Goal: Communication & Community: Answer question/provide support

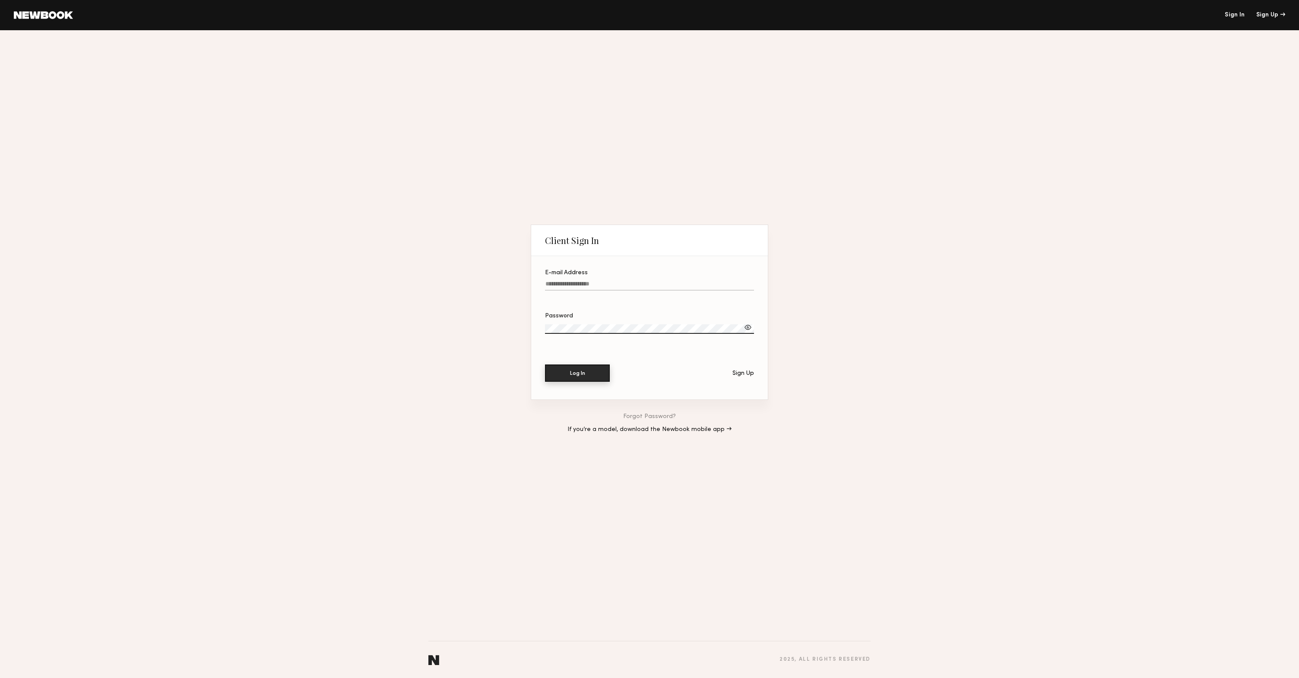
type input "**********"
click at [567, 368] on button "Log In" at bounding box center [577, 373] width 65 height 17
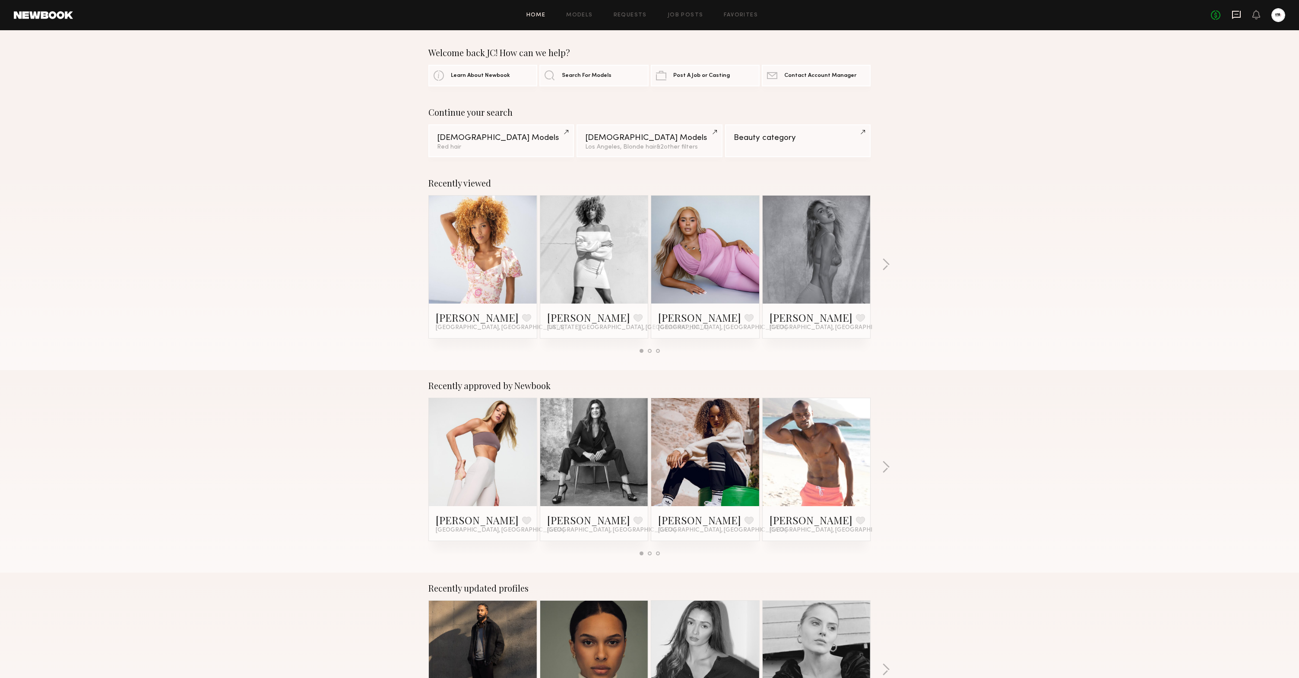
click at [971, 18] on icon at bounding box center [1236, 15] width 9 height 8
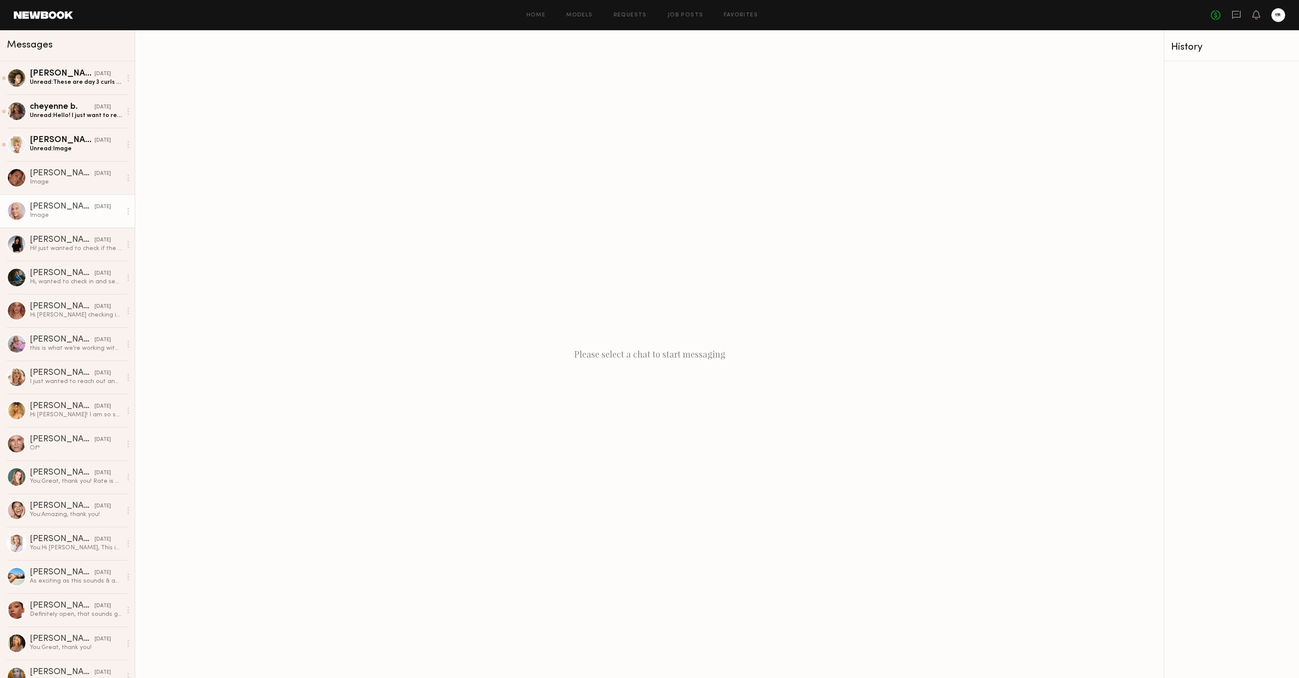
click at [76, 214] on div "Image" at bounding box center [76, 215] width 92 height 8
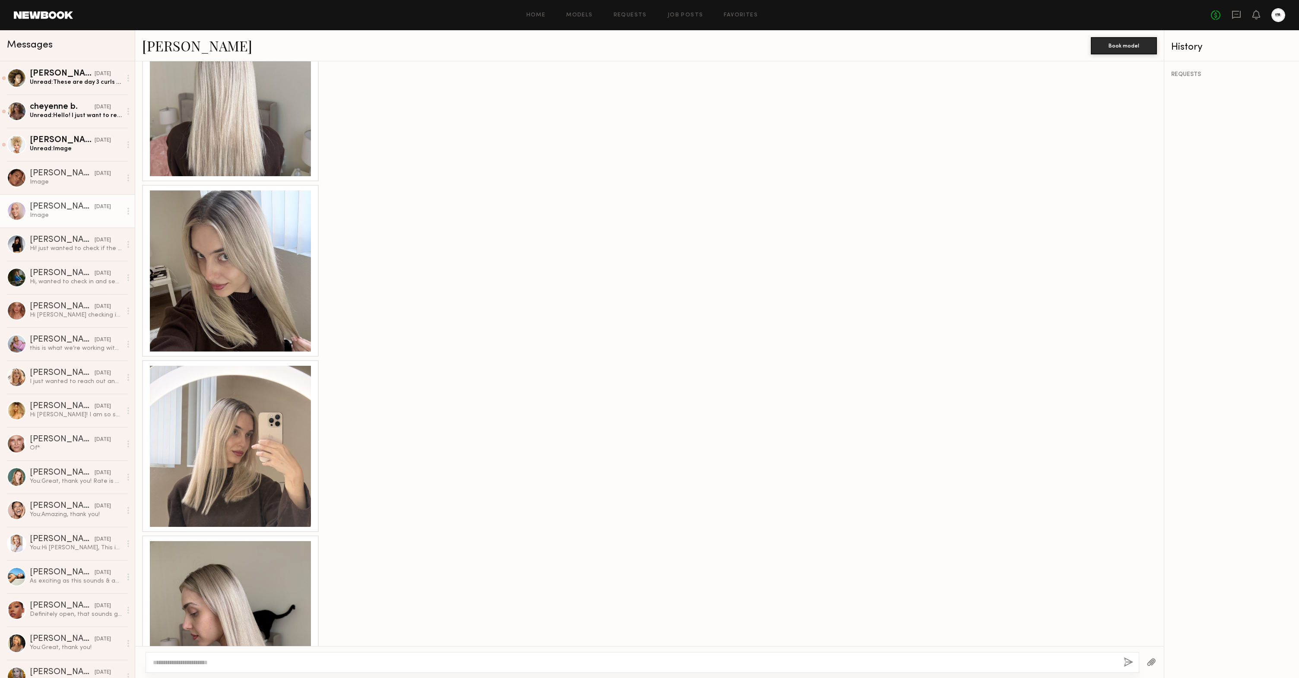
scroll to position [660, 0]
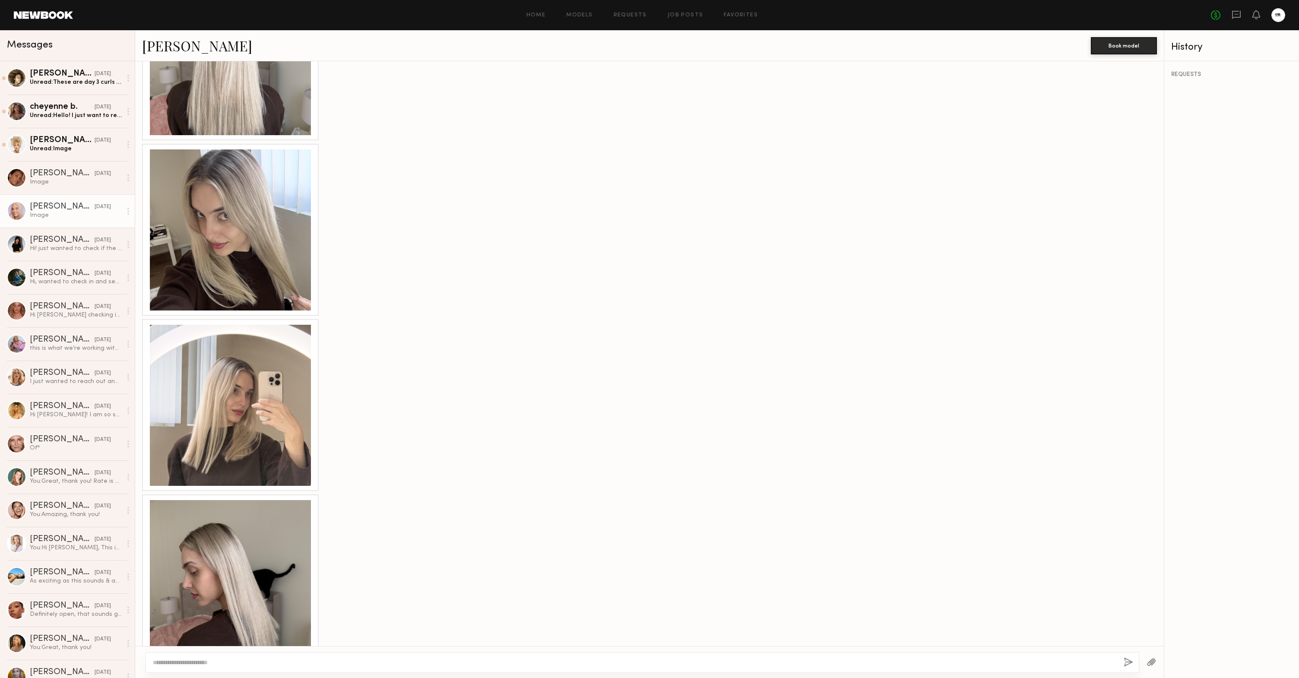
click at [249, 572] on div at bounding box center [643, 662] width 994 height 21
click at [251, 572] on textarea at bounding box center [635, 662] width 964 height 9
type textarea "**"
click at [55, 85] on div "Unread: These are day 3 curls FYI" at bounding box center [76, 82] width 92 height 8
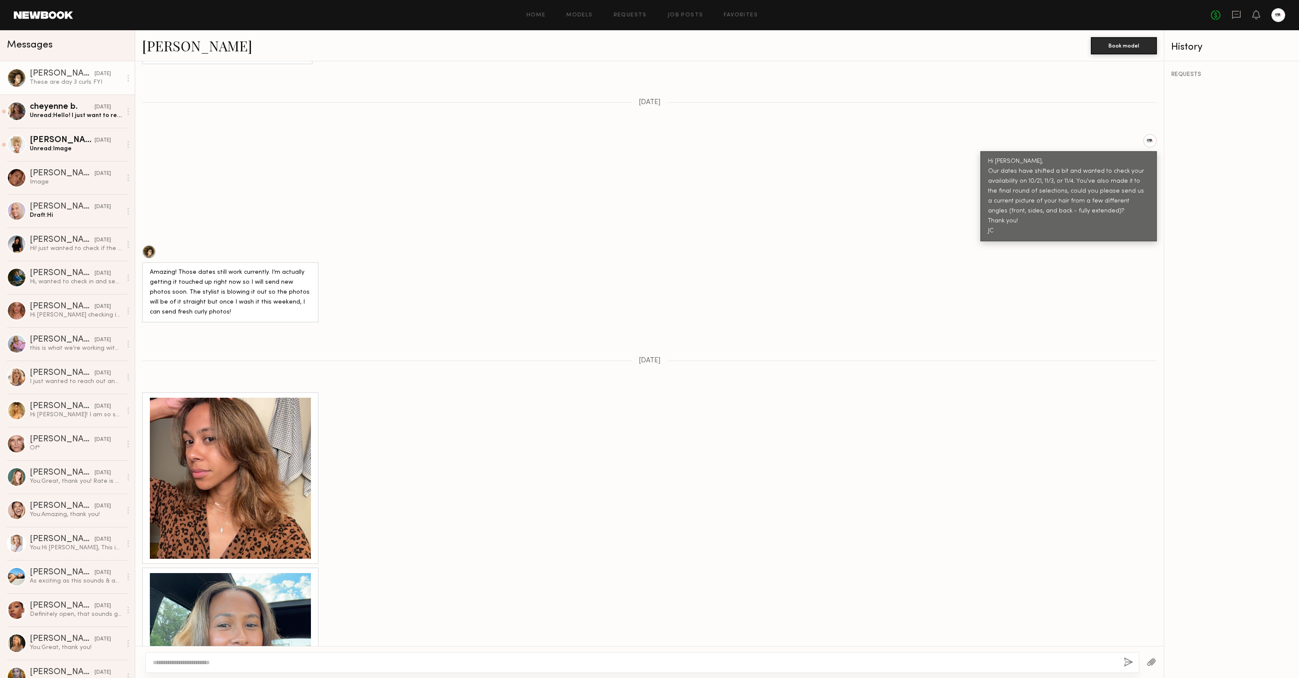
scroll to position [596, 0]
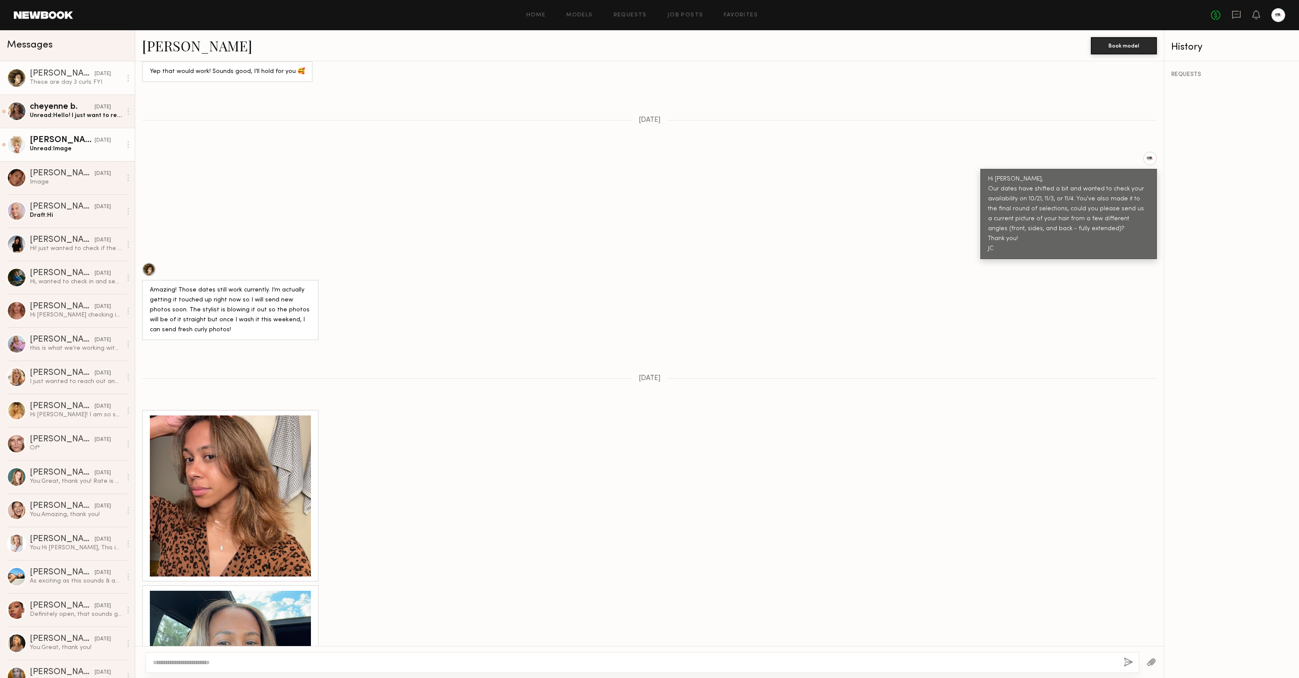
click at [55, 140] on div "Rachel V." at bounding box center [62, 140] width 65 height 9
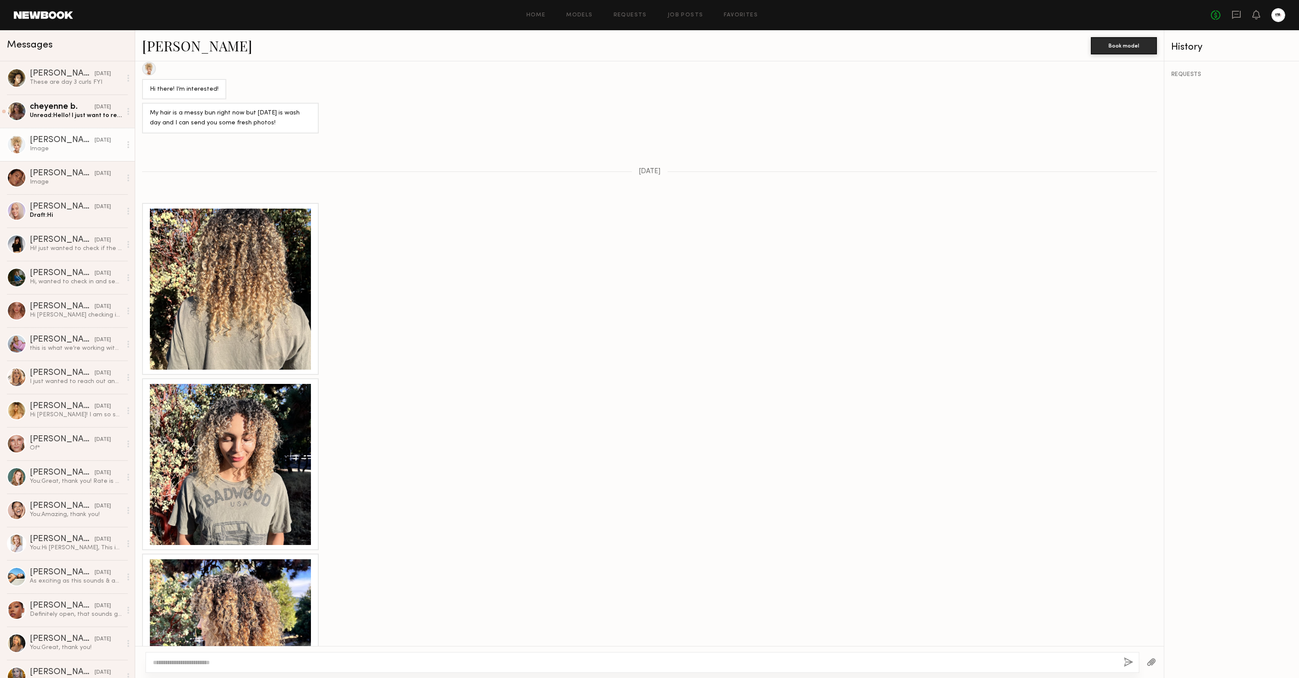
scroll to position [600, 0]
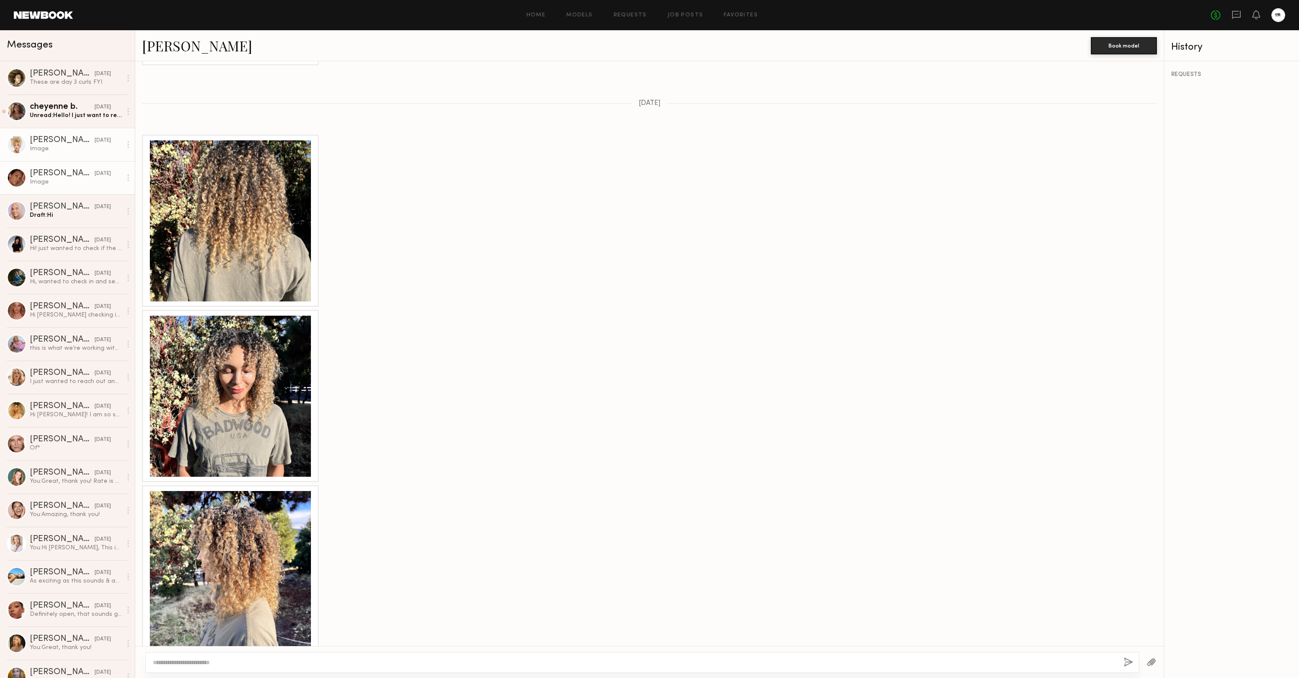
click at [67, 175] on div "Cristina M." at bounding box center [62, 173] width 65 height 9
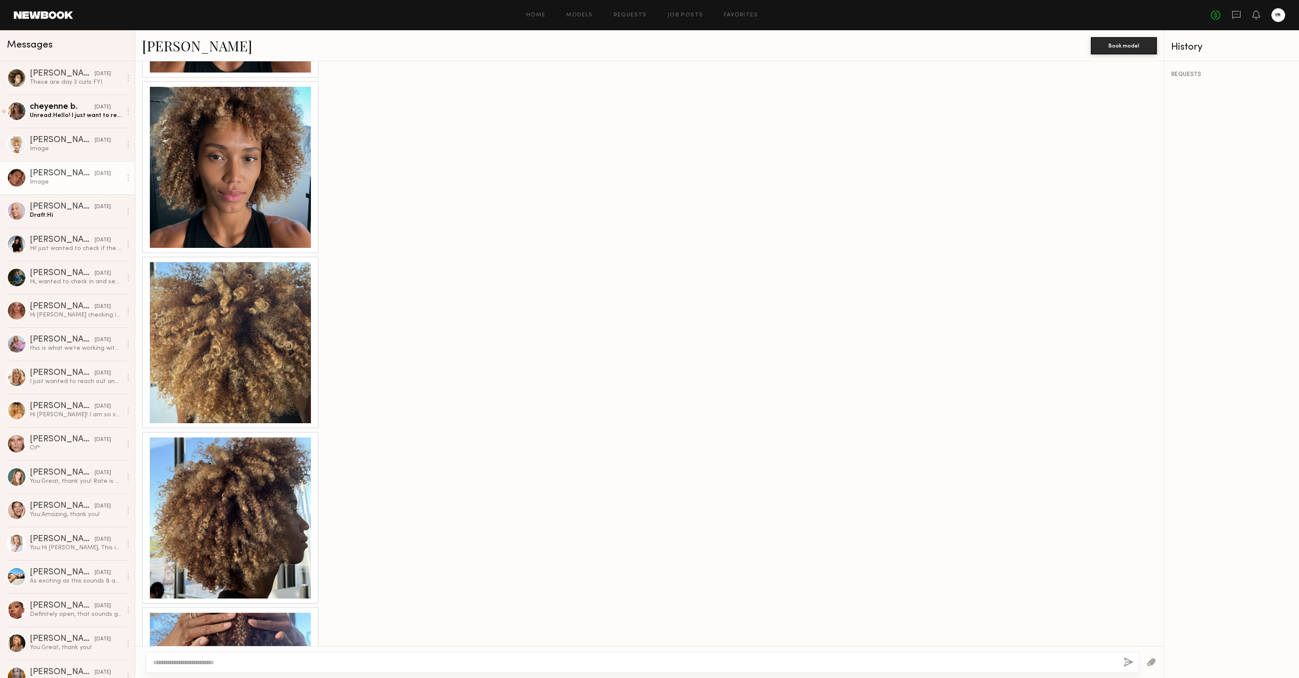
scroll to position [1295, 0]
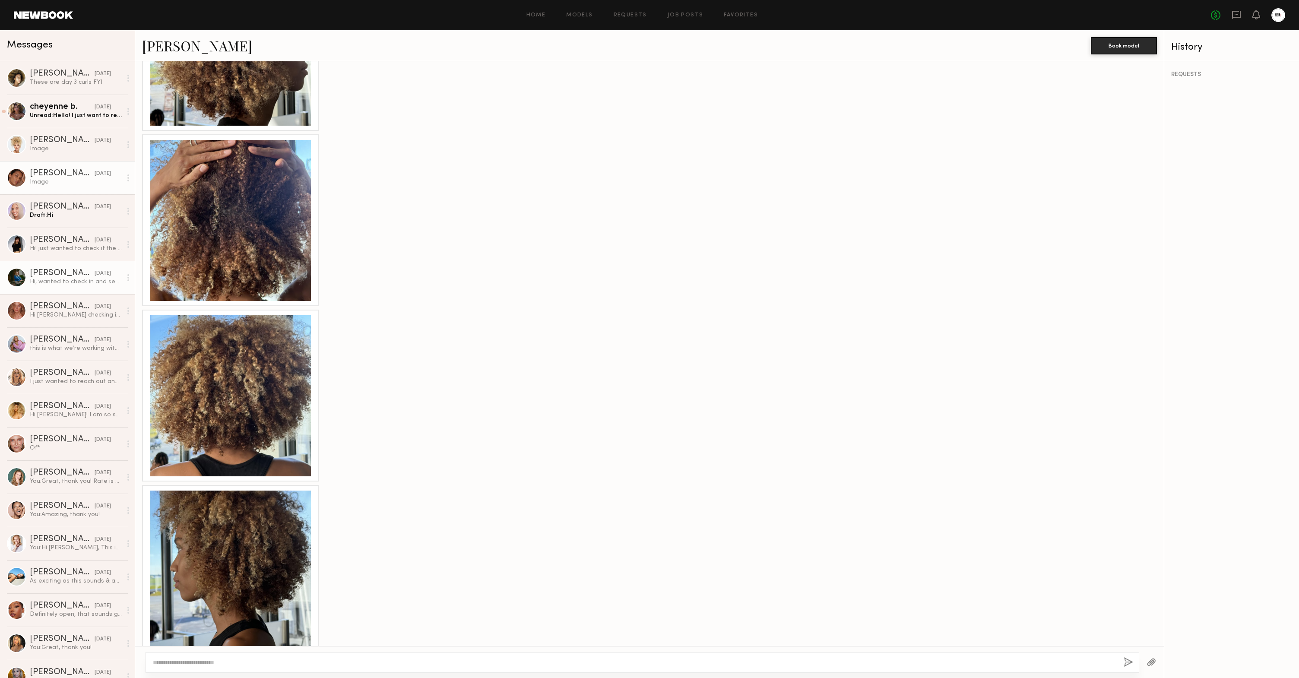
click at [77, 283] on div "Hi, wanted to check in and see if you’re still interested in working with me on…" at bounding box center [76, 282] width 92 height 8
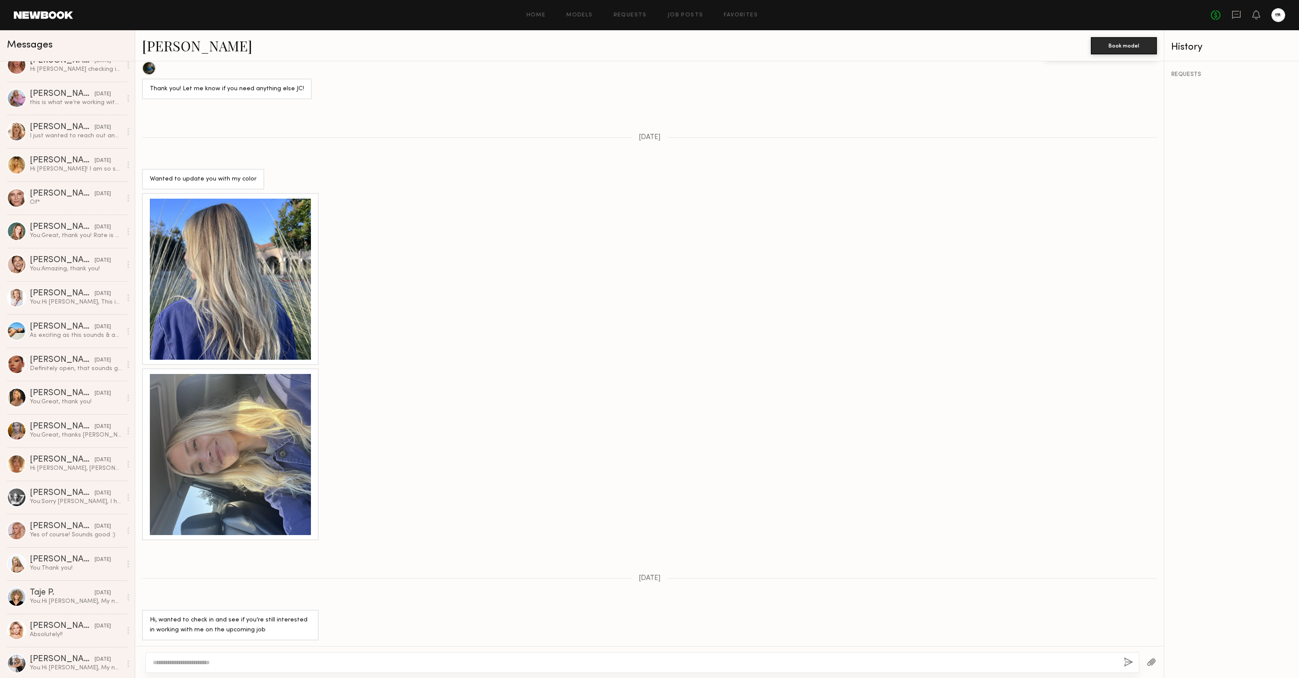
scroll to position [317, 0]
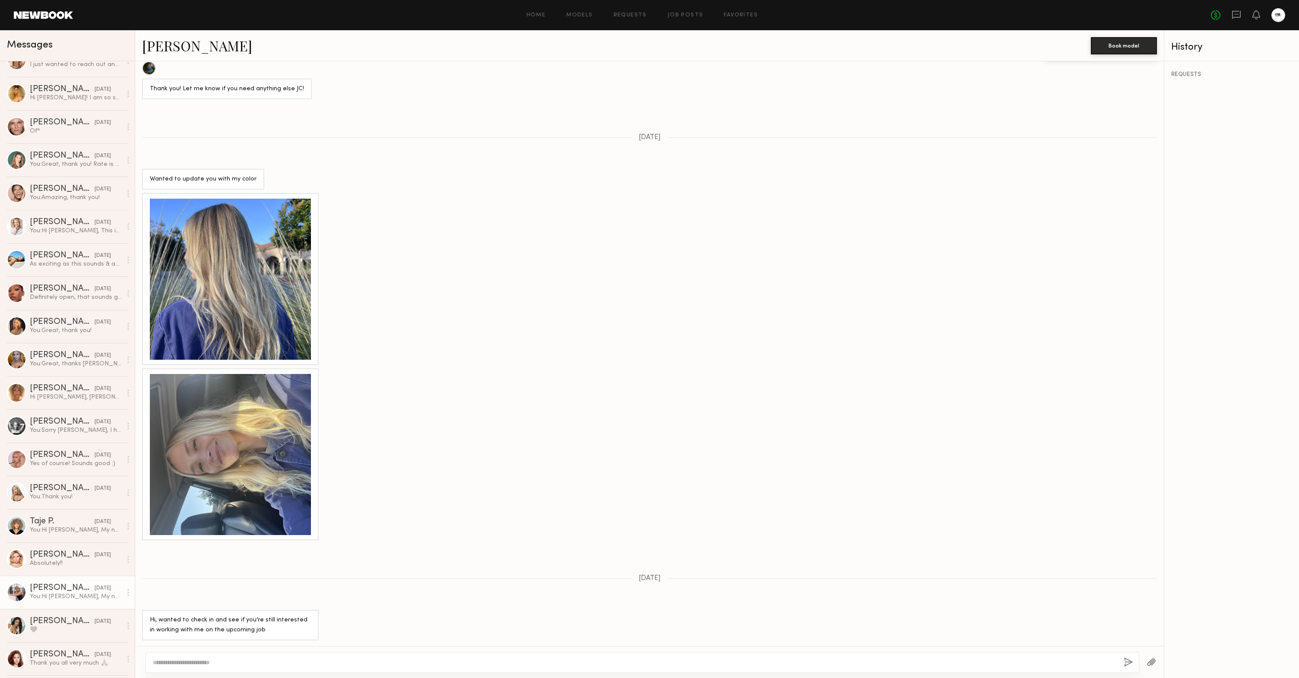
click at [76, 572] on link "Taylor C. 09/15/2025 You: Hi Taylor, My name is JC and I'm casting three (3) ph…" at bounding box center [67, 592] width 135 height 33
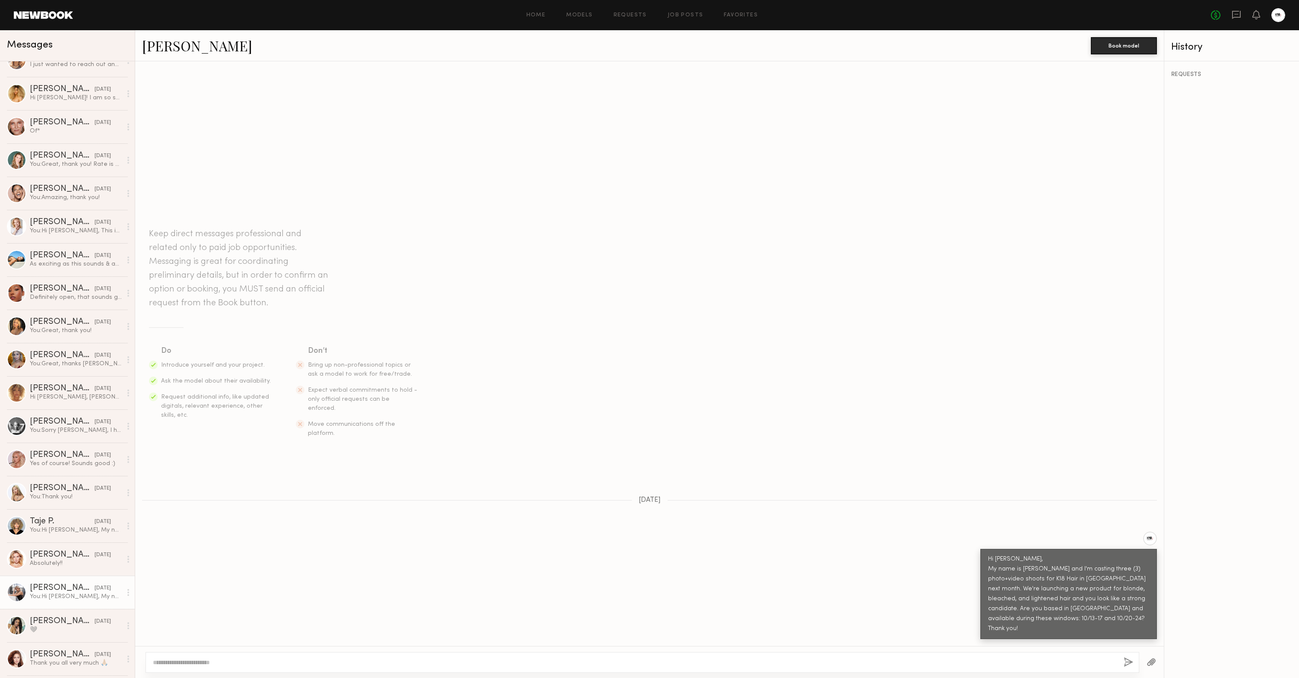
click at [179, 46] on link "Taylor C." at bounding box center [197, 45] width 110 height 19
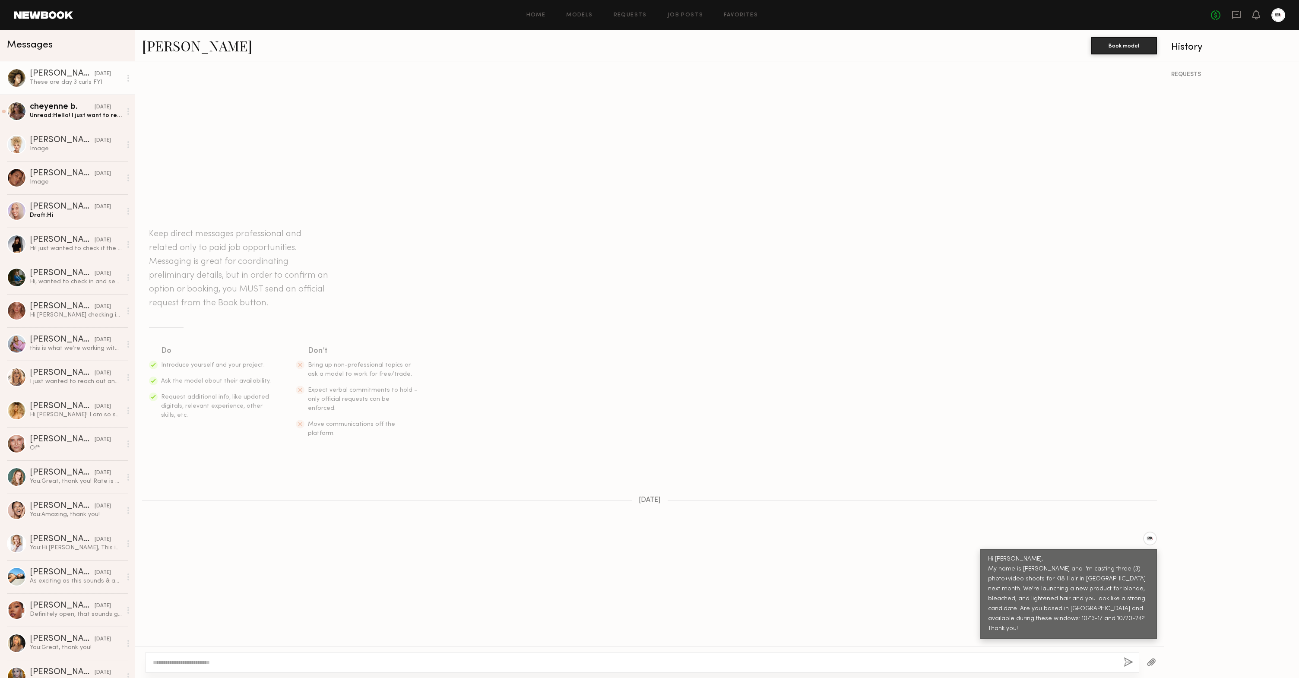
click at [70, 82] on div "These are day 3 curls FYI" at bounding box center [76, 82] width 92 height 8
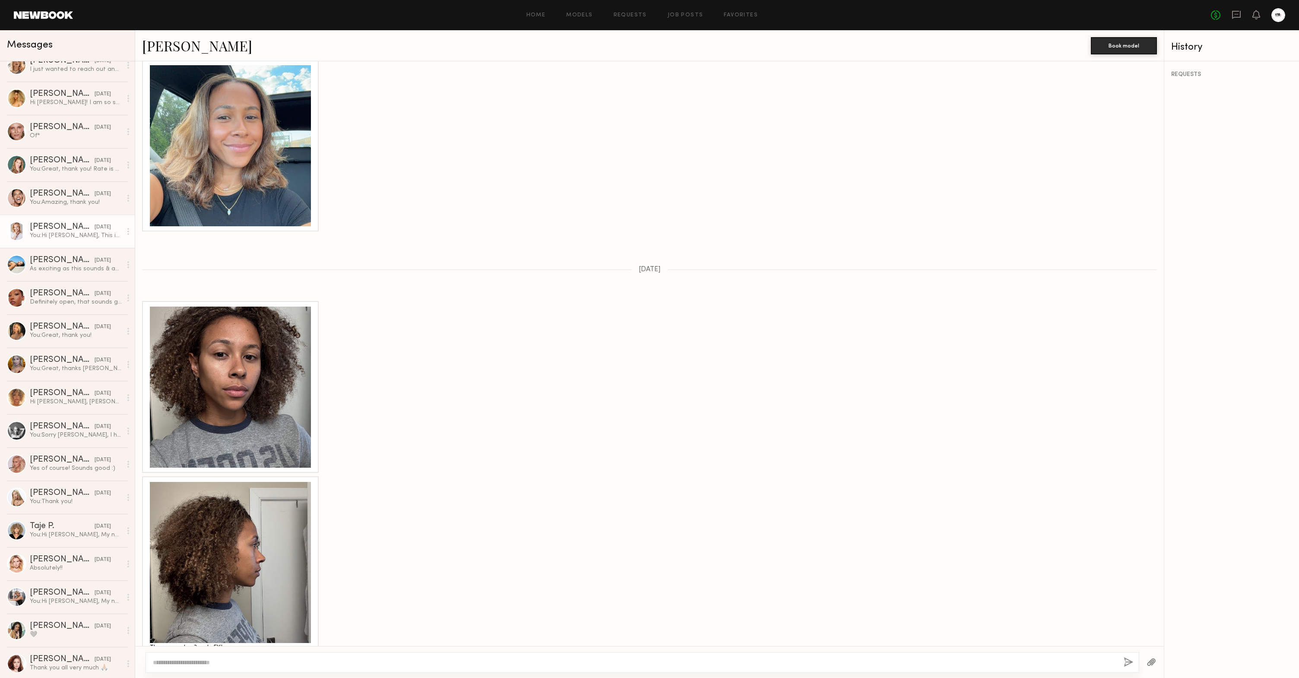
scroll to position [313, 0]
click at [47, 505] on div "You: Thank you!" at bounding box center [76, 501] width 92 height 8
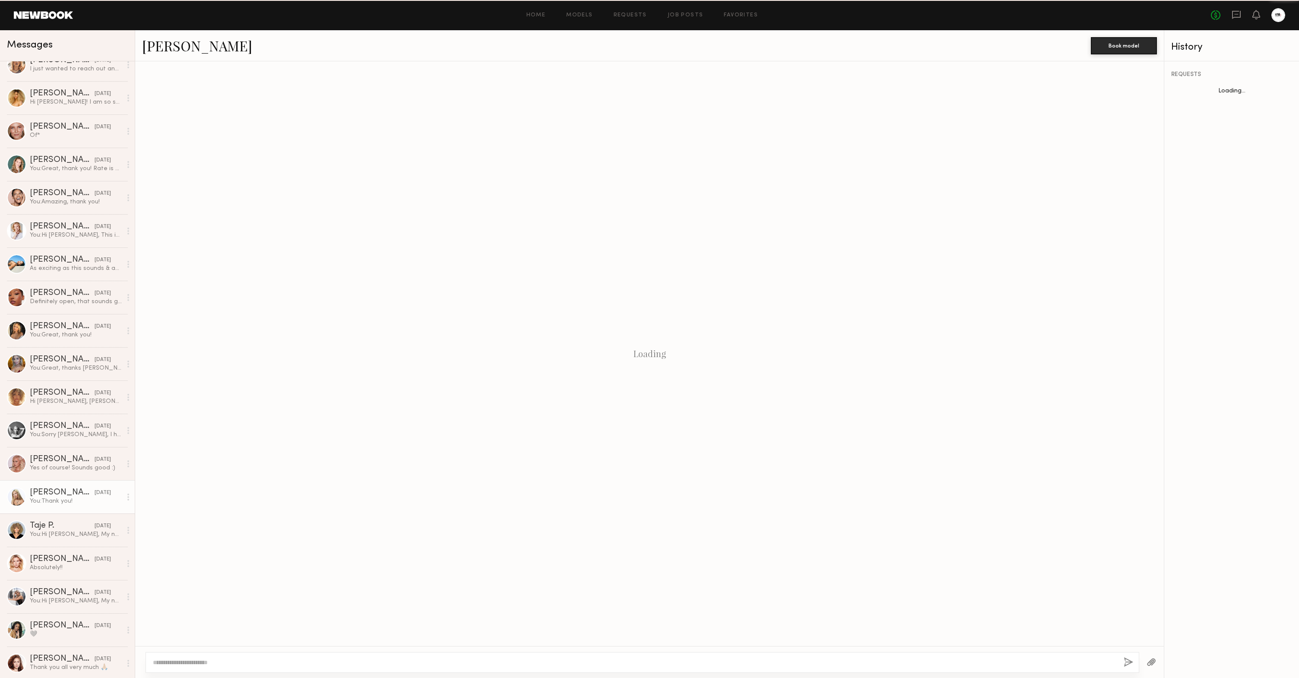
scroll to position [310, 0]
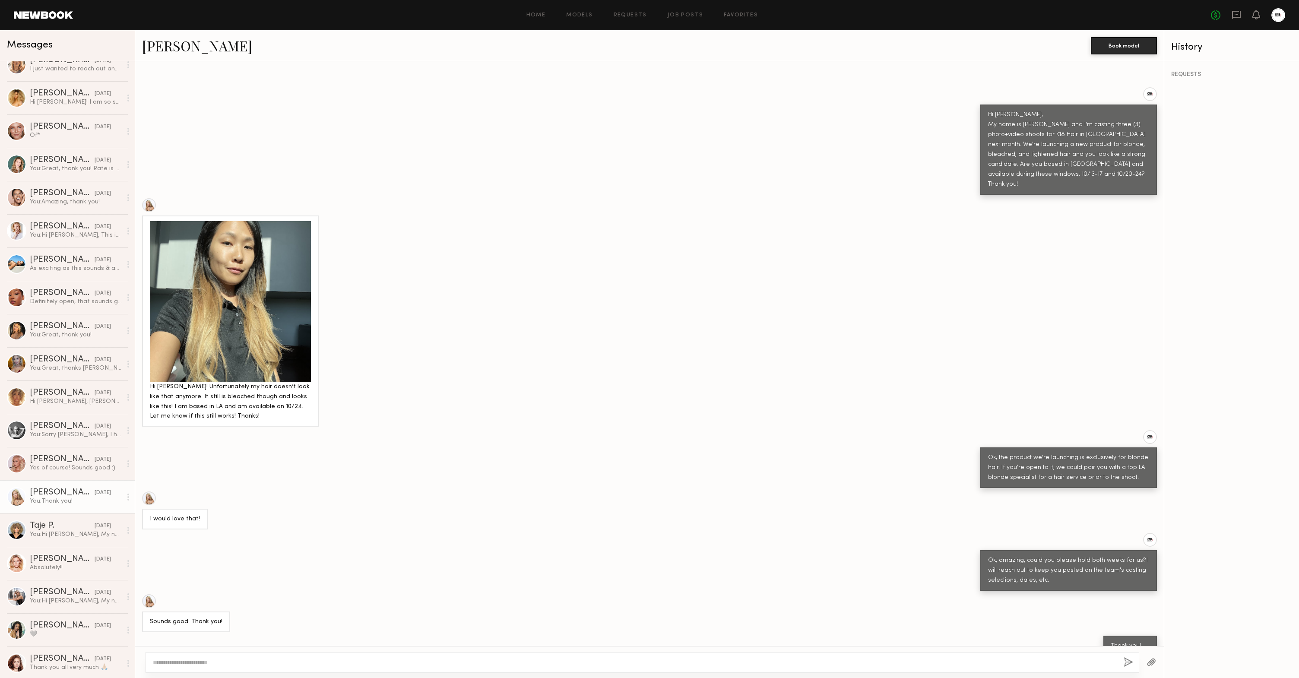
click at [256, 301] on div at bounding box center [230, 301] width 161 height 161
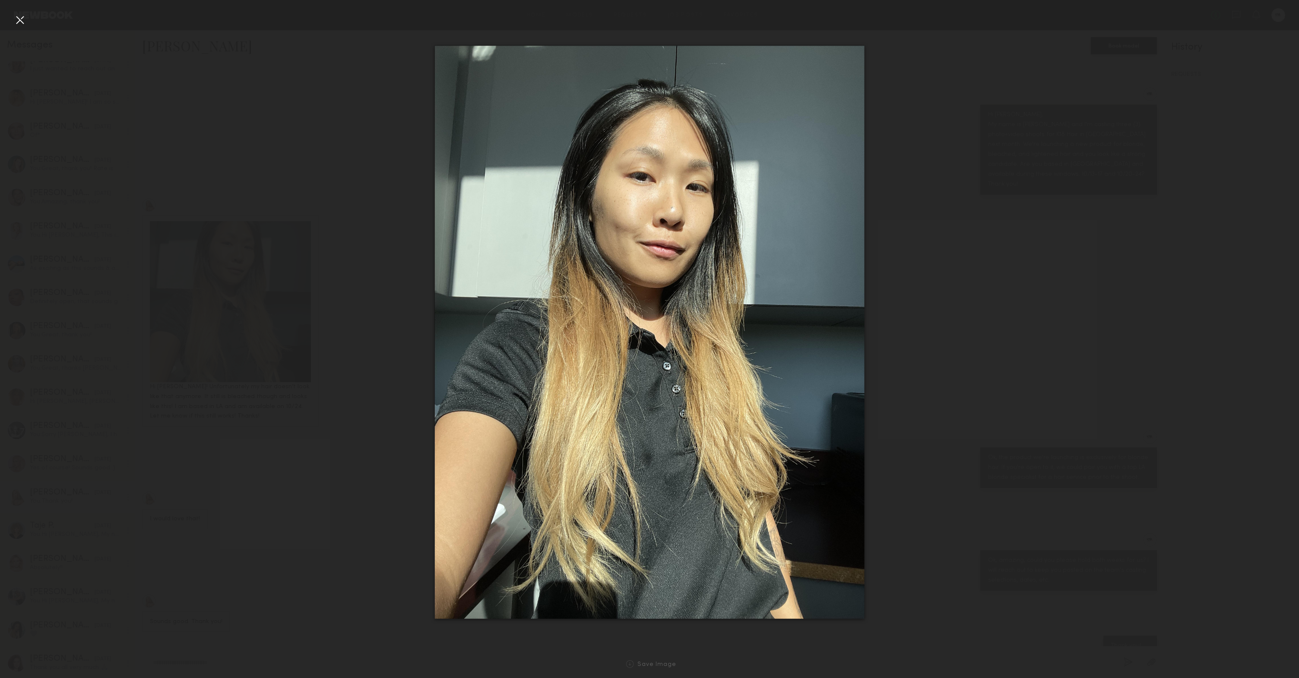
click at [13, 20] on div at bounding box center [649, 332] width 1299 height 637
drag, startPoint x: 20, startPoint y: 21, endPoint x: 48, endPoint y: 24, distance: 28.7
click at [19, 21] on div at bounding box center [20, 20] width 14 height 14
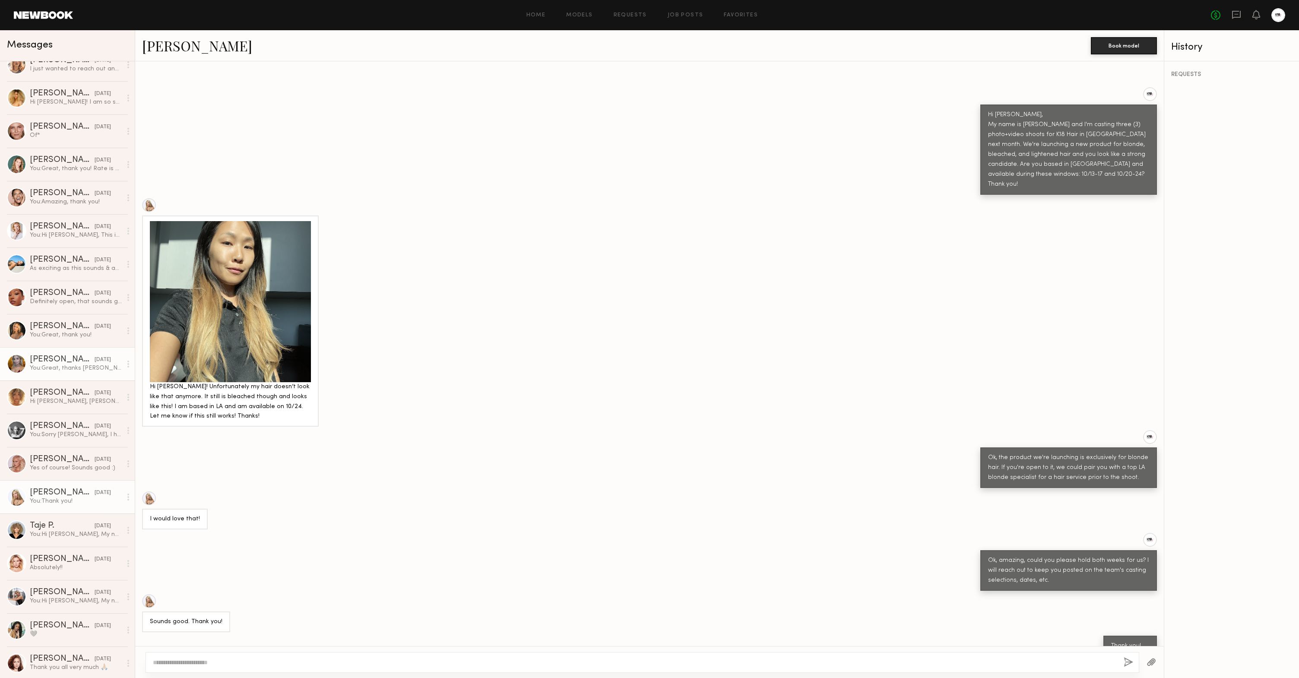
click at [48, 360] on div "Sienna L." at bounding box center [62, 359] width 65 height 9
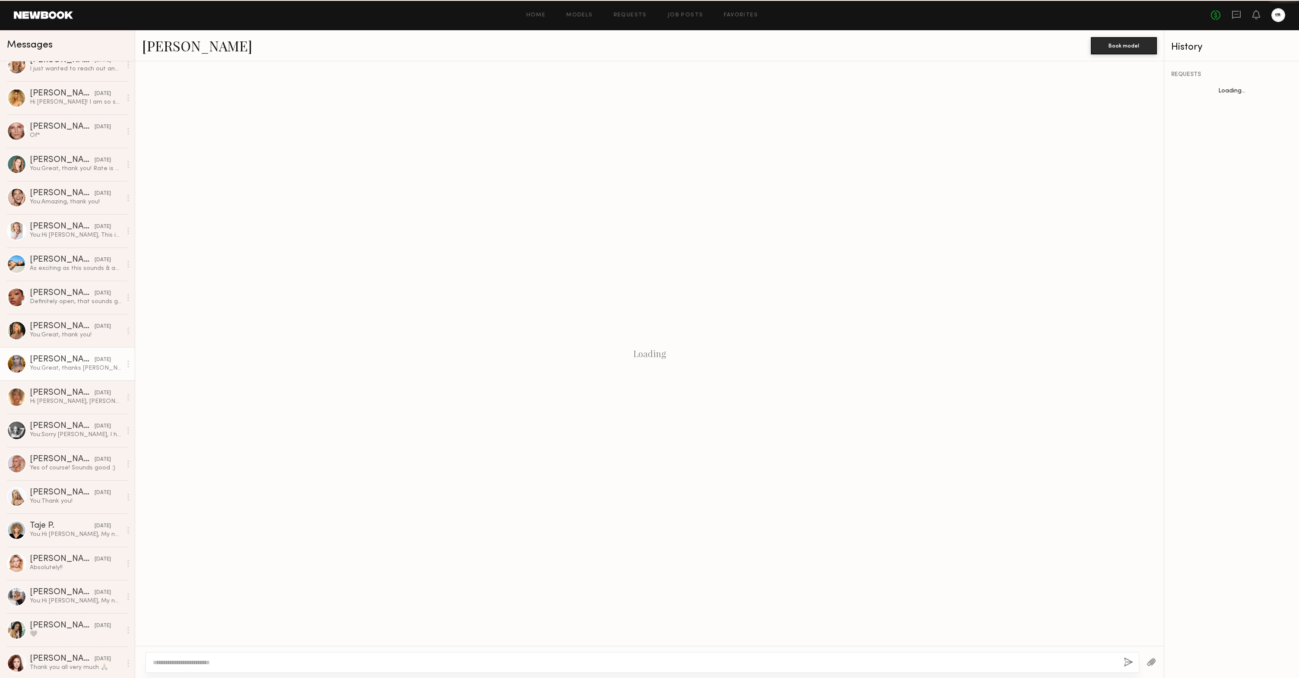
scroll to position [102, 0]
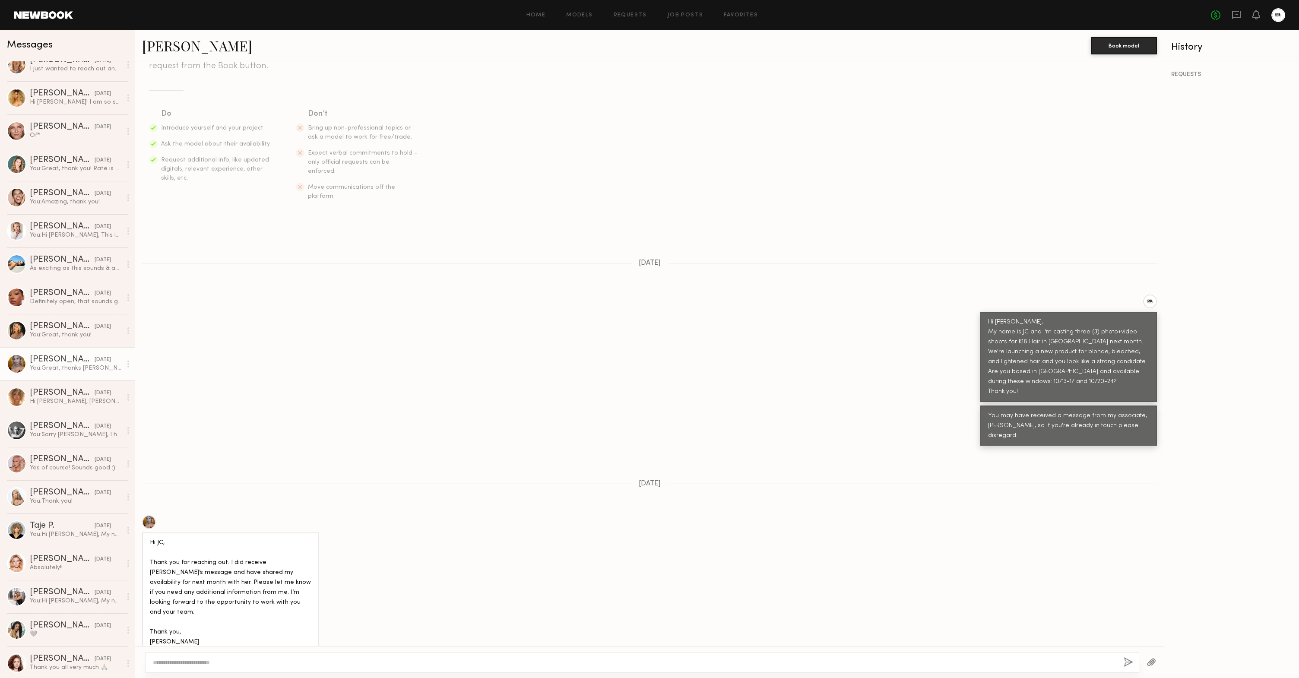
click at [168, 44] on link "Sienna L." at bounding box center [197, 45] width 110 height 19
click at [72, 342] on link "Paige J. 09/16/2025 You: Great, thank you!" at bounding box center [67, 330] width 135 height 33
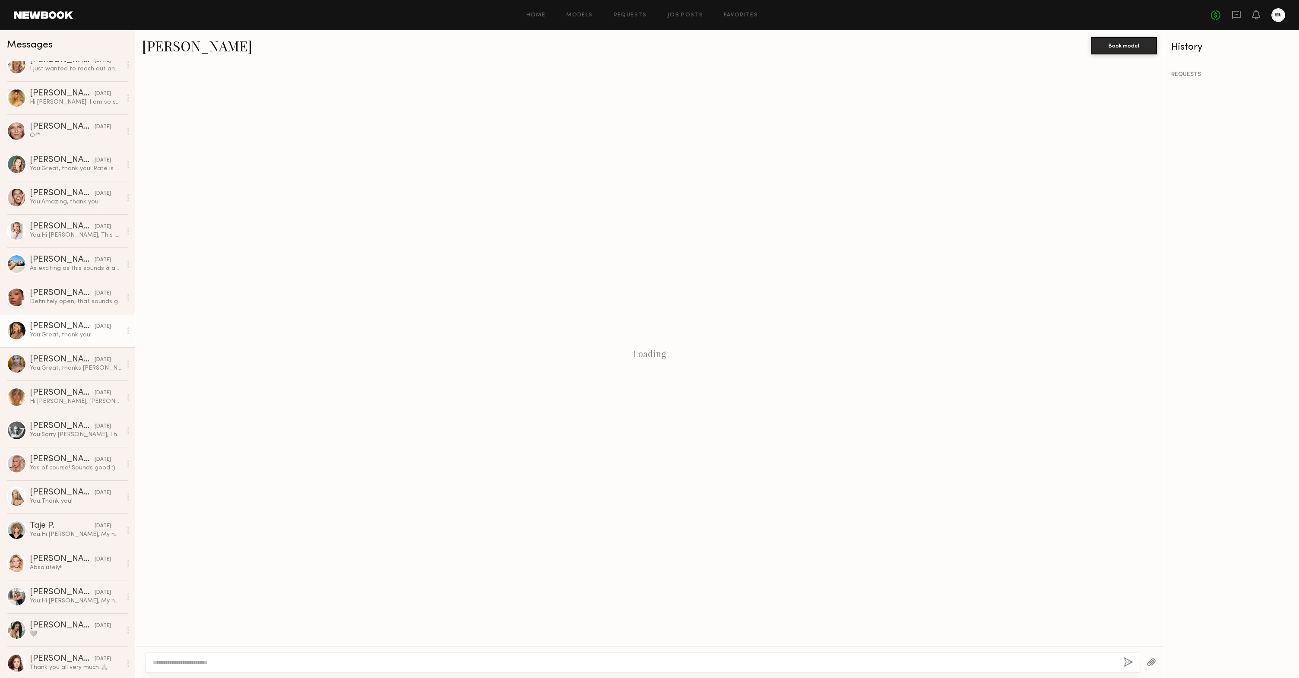
scroll to position [82, 0]
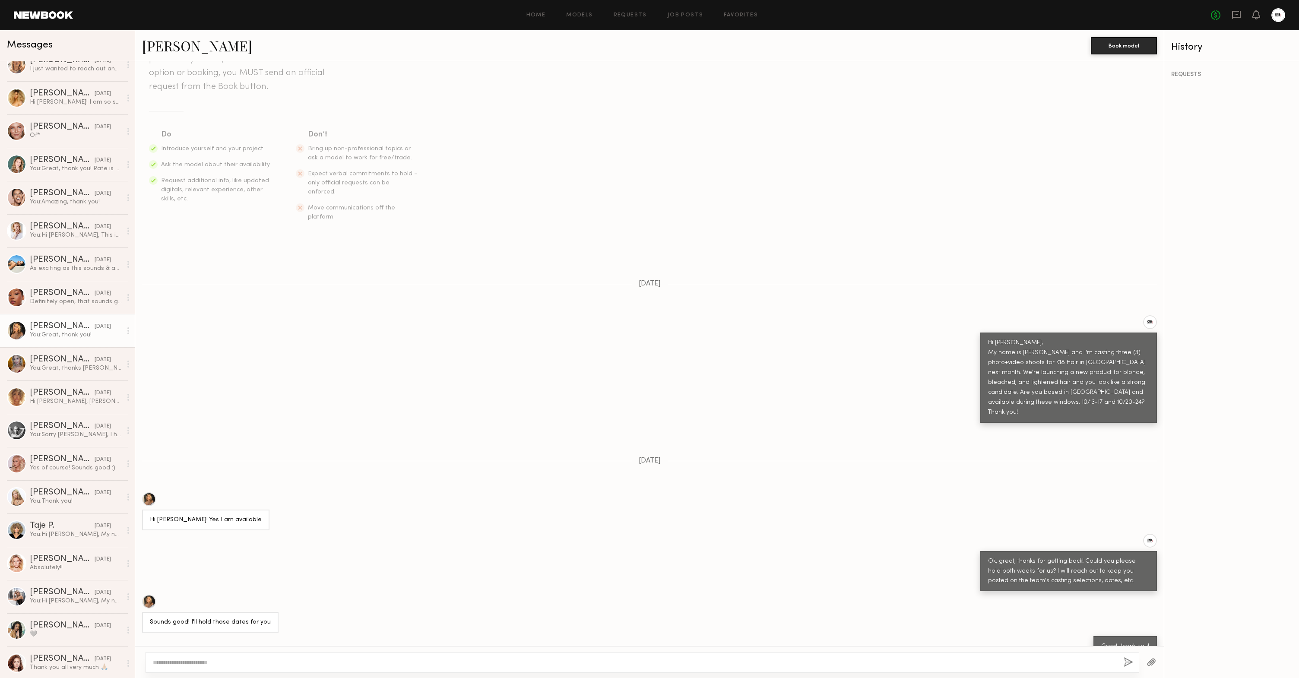
click at [168, 53] on link "Paige J." at bounding box center [197, 45] width 110 height 19
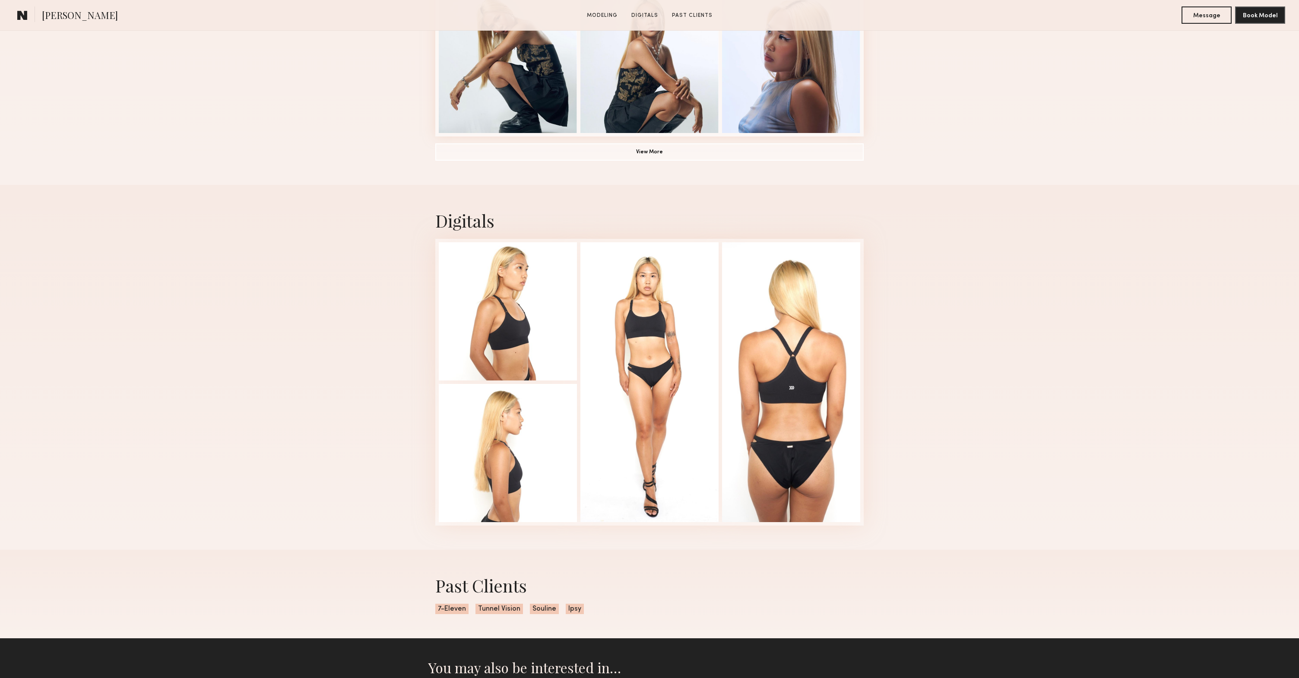
scroll to position [802, 0]
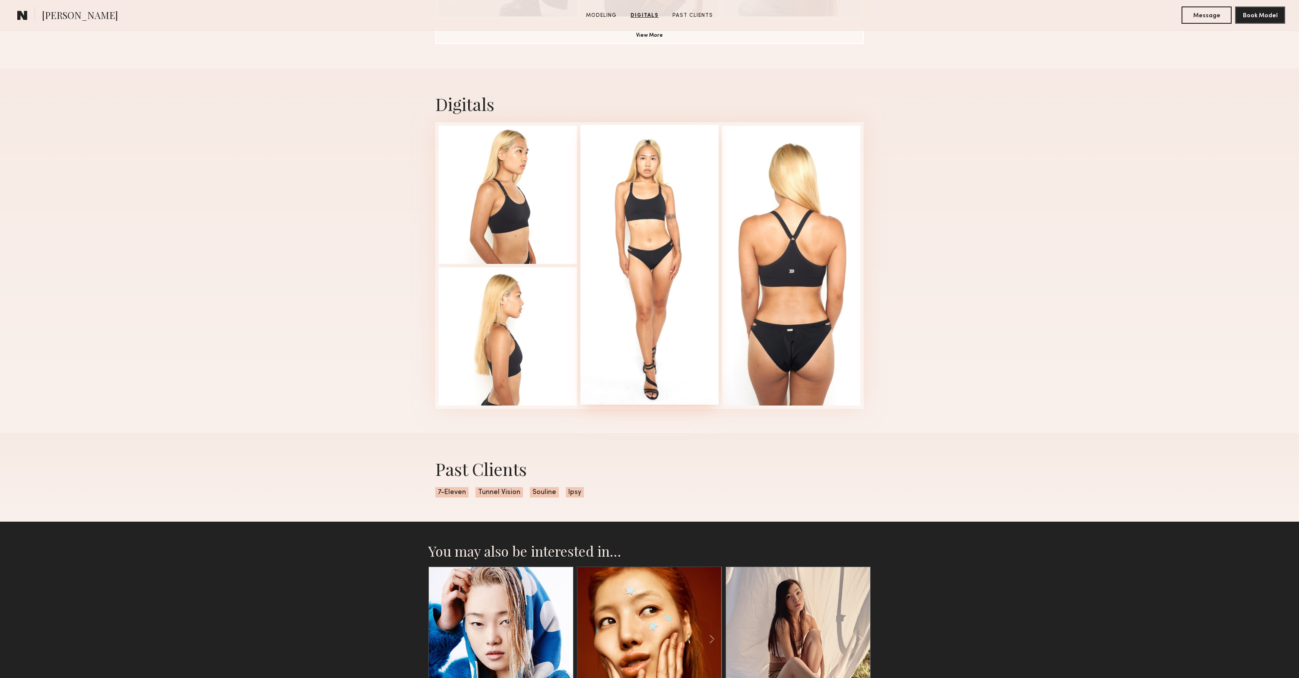
click at [664, 177] on div at bounding box center [649, 265] width 138 height 280
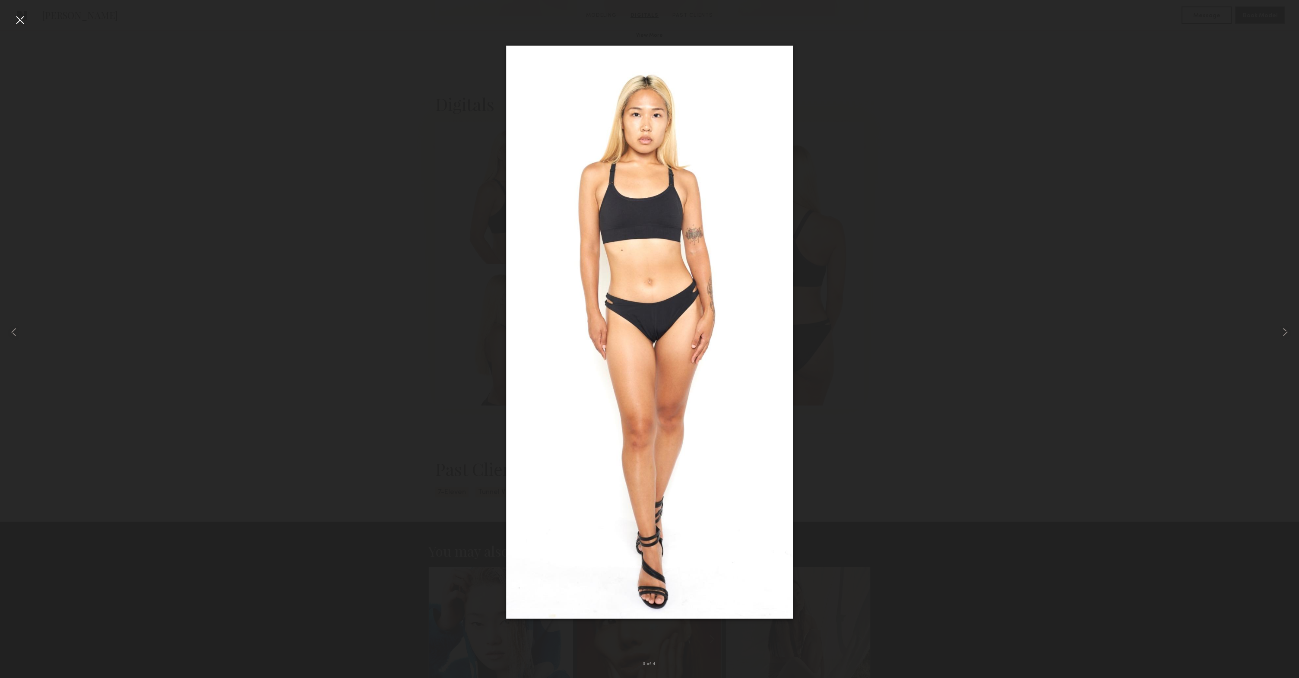
click at [643, 90] on img at bounding box center [649, 332] width 287 height 573
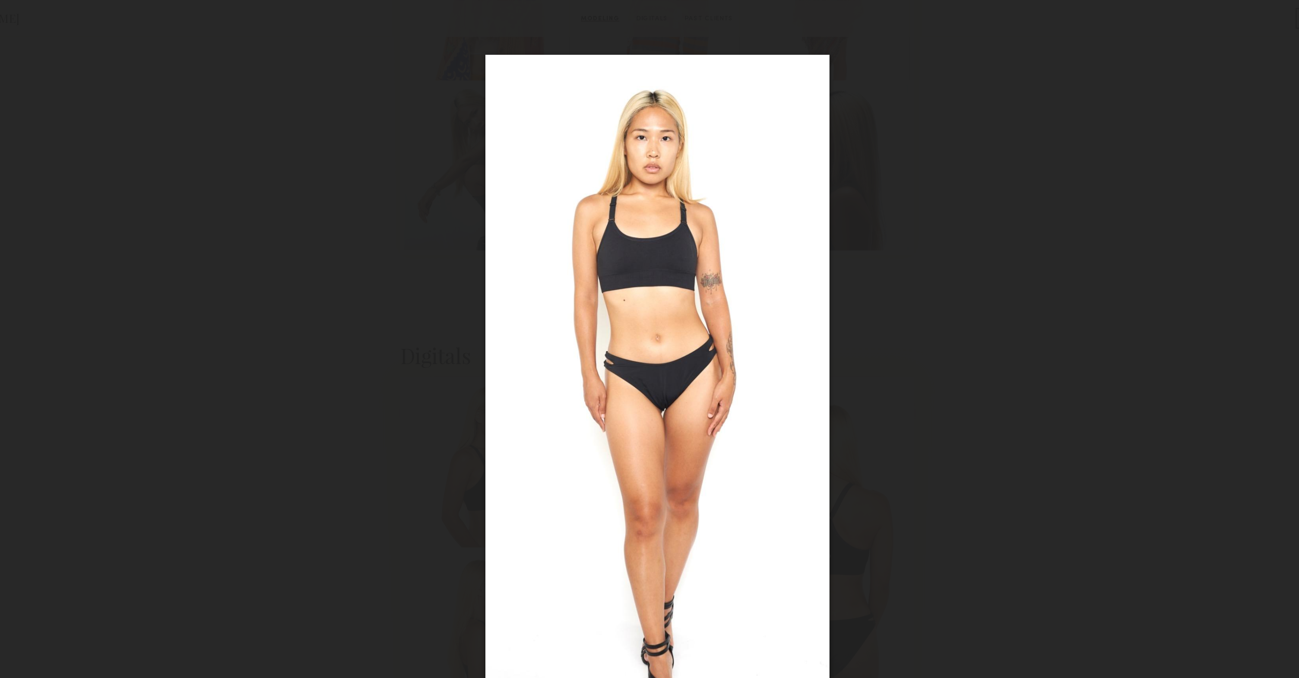
scroll to position [595, 0]
